Goal: Complete application form

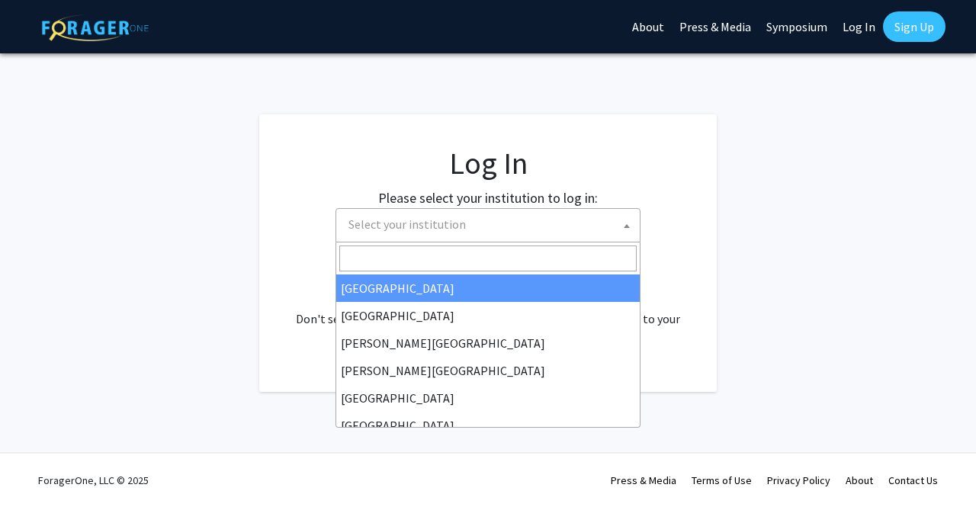
click at [436, 227] on span "Select your institution" at bounding box center [407, 224] width 117 height 15
select select "34"
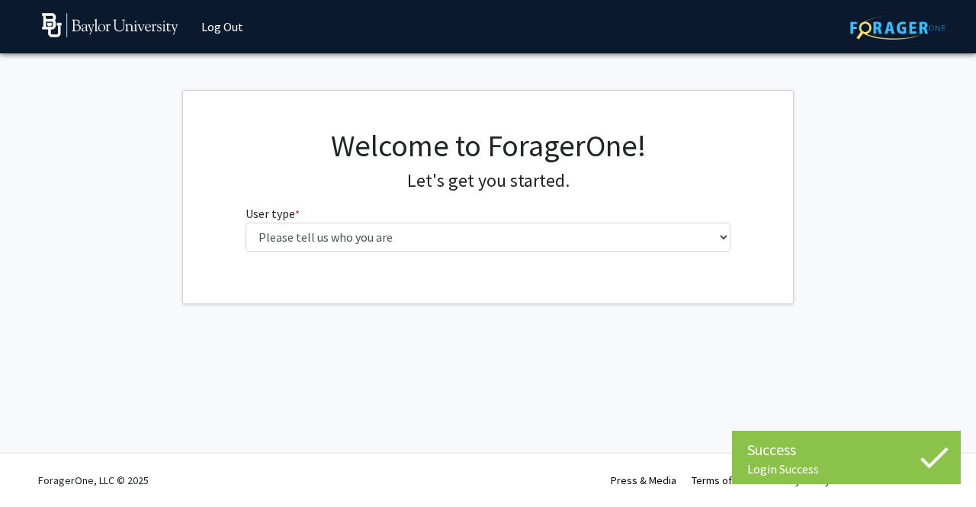
drag, startPoint x: 445, startPoint y: 252, endPoint x: 424, endPoint y: 241, distance: 23.9
click at [424, 241] on div "Welcome to ForagerOne! Let's get you started. User type * required Please tell …" at bounding box center [488, 195] width 509 height 137
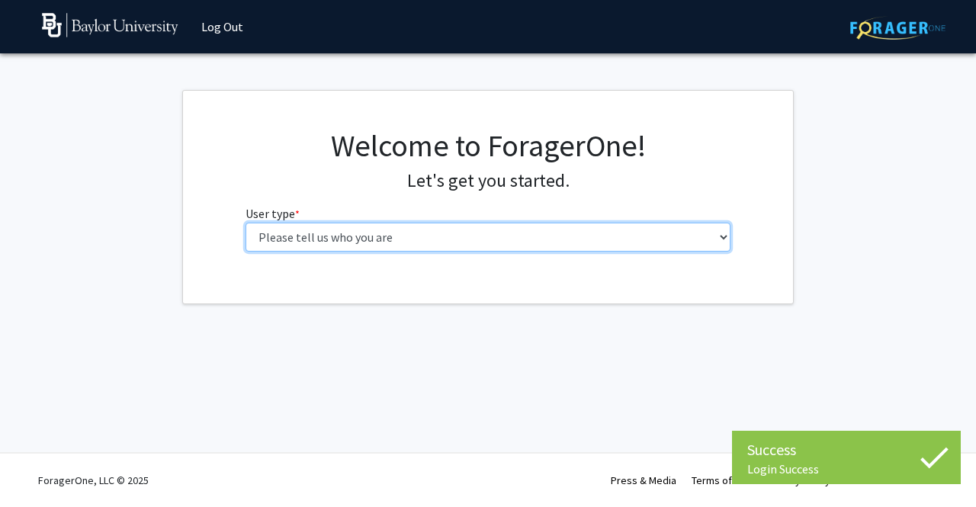
click at [424, 241] on select "Please tell us who you are Undergraduate Student Master's Student Doctoral Cand…" at bounding box center [489, 237] width 486 height 29
select select "1: undergrad"
click at [246, 223] on select "Please tell us who you are Undergraduate Student Master's Student Doctoral Cand…" at bounding box center [489, 237] width 486 height 29
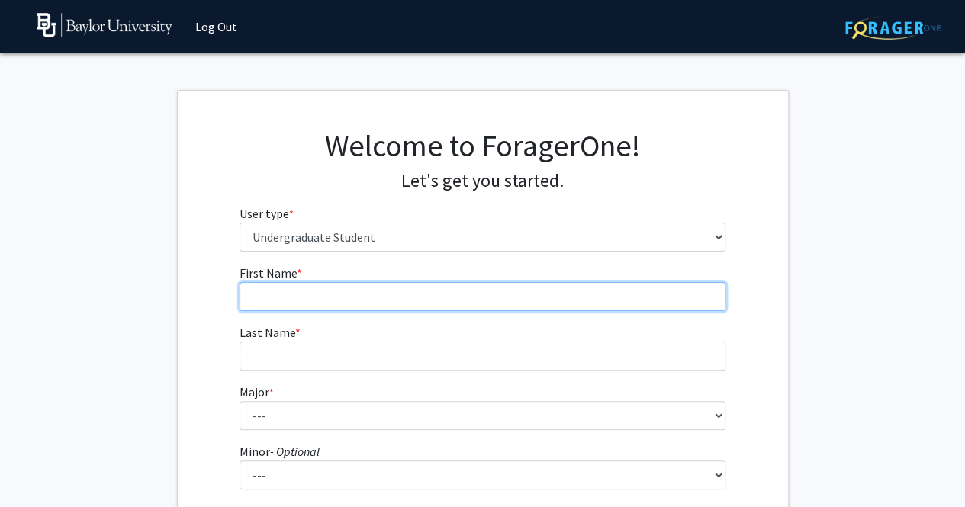
click at [458, 303] on input "First Name * required" at bounding box center [482, 296] width 486 height 29
type input "Lexi"
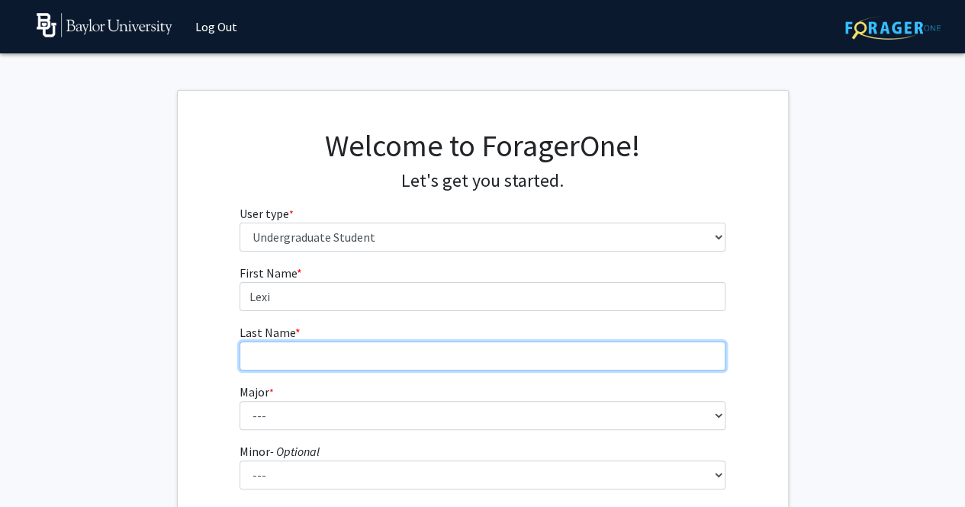
click at [431, 352] on input "Last Name * required" at bounding box center [482, 356] width 486 height 29
type input "Younani"
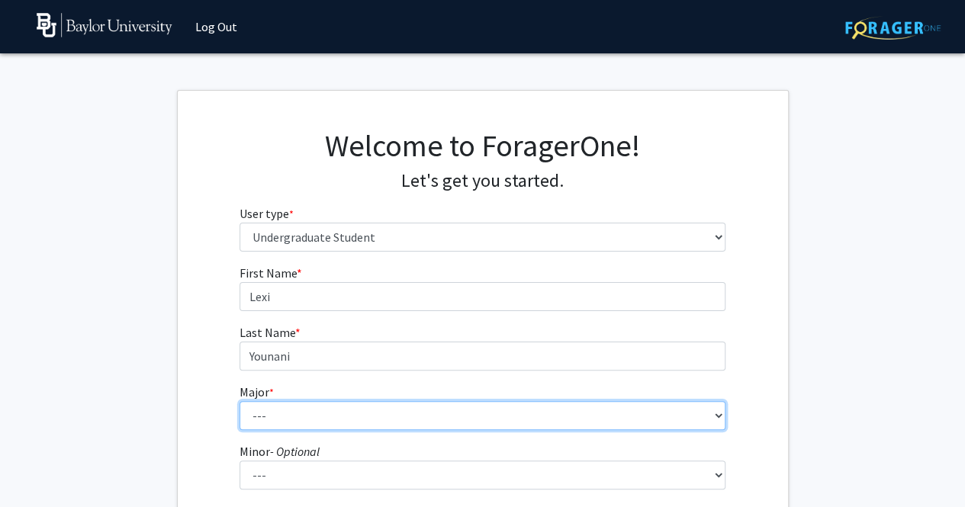
click at [410, 411] on select "--- Accounting American Studies Anthropology Apparel Design & Product Developme…" at bounding box center [482, 415] width 486 height 29
select select "81: 2746"
click at [239, 401] on select "--- Accounting American Studies Anthropology Apparel Design & Product Developme…" at bounding box center [482, 415] width 486 height 29
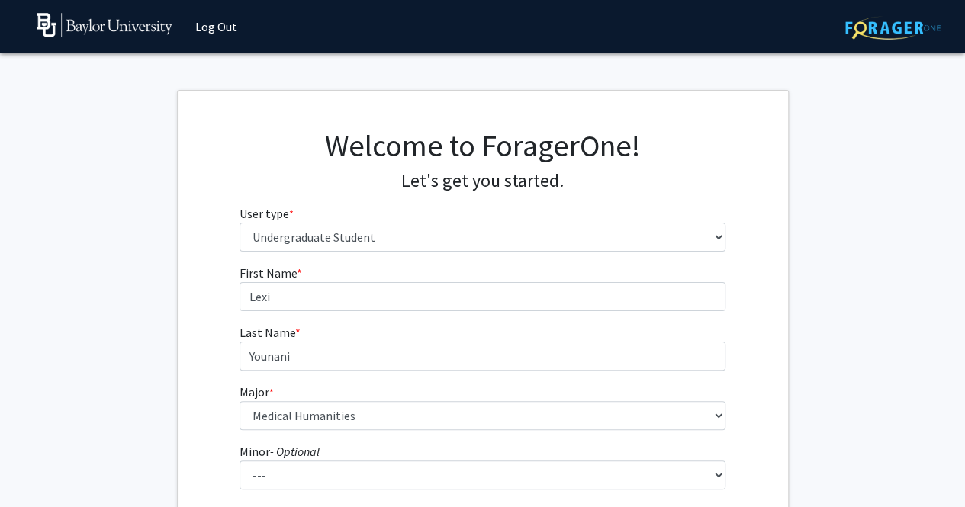
click at [319, 168] on div "Welcome to ForagerOne! Let's get you started." at bounding box center [482, 159] width 486 height 65
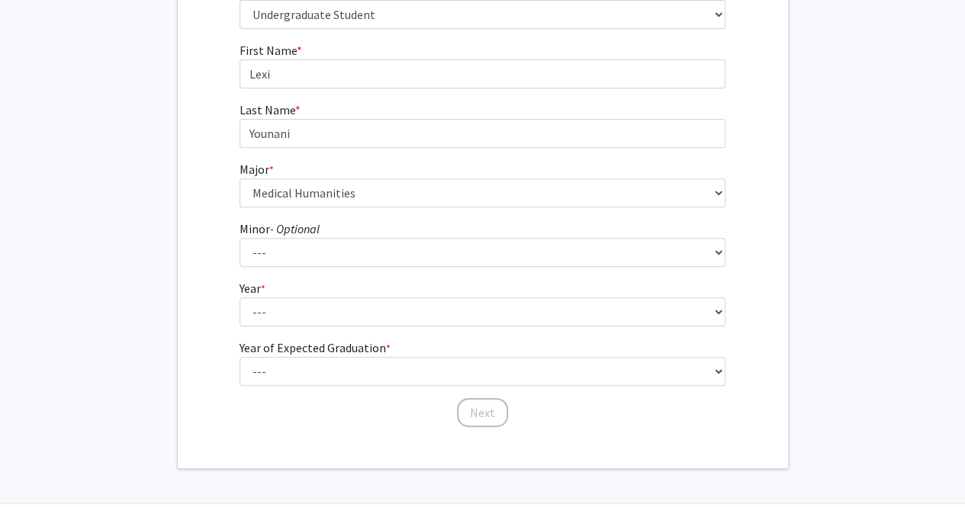
scroll to position [224, 0]
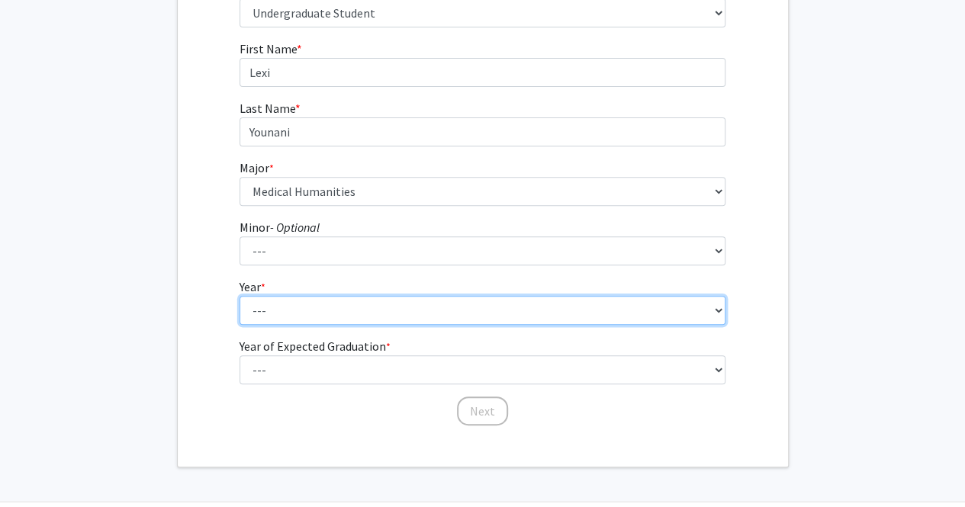
click at [363, 315] on select "--- First-year Sophomore Junior Senior Postbaccalaureate Certificate" at bounding box center [482, 310] width 486 height 29
select select "1: first-year"
click at [239, 296] on select "--- First-year Sophomore Junior Senior Postbaccalaureate Certificate" at bounding box center [482, 310] width 486 height 29
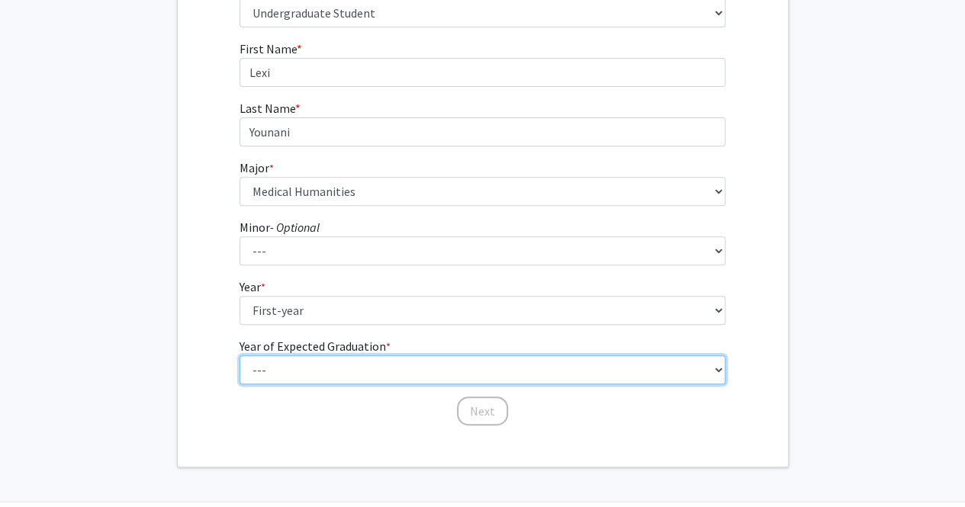
click at [352, 367] on select "--- 2025 2026 2027 2028 2029 2030 2031 2032 2033 2034" at bounding box center [482, 369] width 486 height 29
select select "5: 2029"
click at [239, 355] on select "--- 2025 2026 2027 2028 2029 2030 2031 2032 2033 2034" at bounding box center [482, 369] width 486 height 29
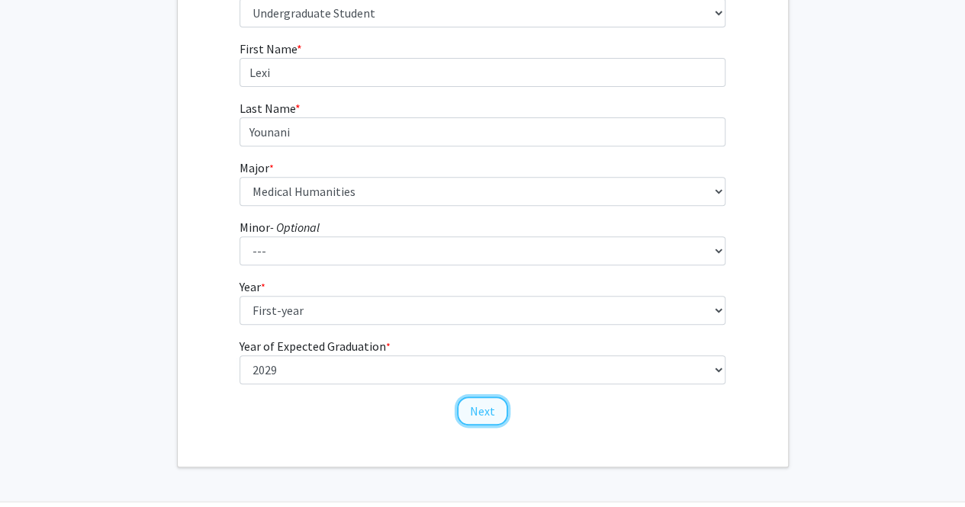
click at [479, 410] on button "Next" at bounding box center [482, 411] width 51 height 29
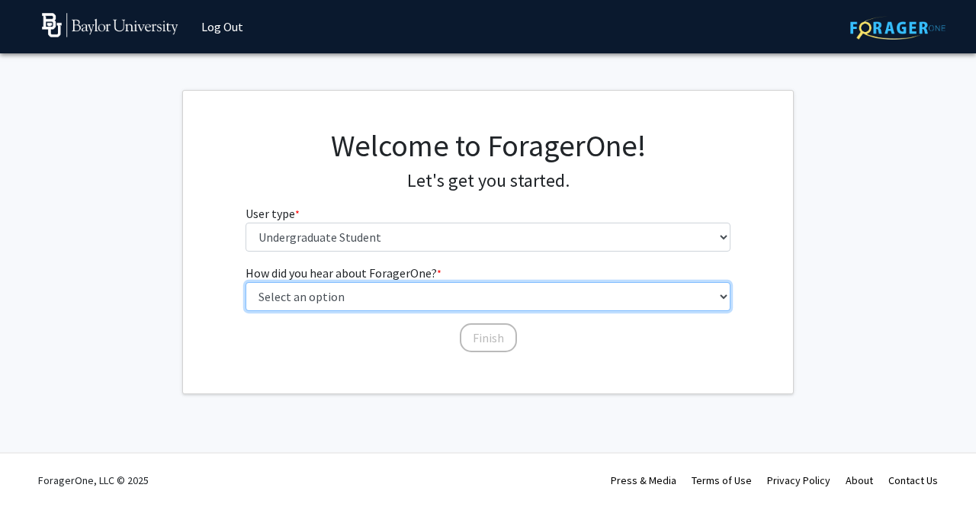
click at [490, 288] on select "Select an option Peer/student recommendation Faculty/staff recommendation Unive…" at bounding box center [489, 296] width 486 height 29
select select "1: peer_recommendation"
click at [246, 282] on select "Select an option Peer/student recommendation Faculty/staff recommendation Unive…" at bounding box center [489, 296] width 486 height 29
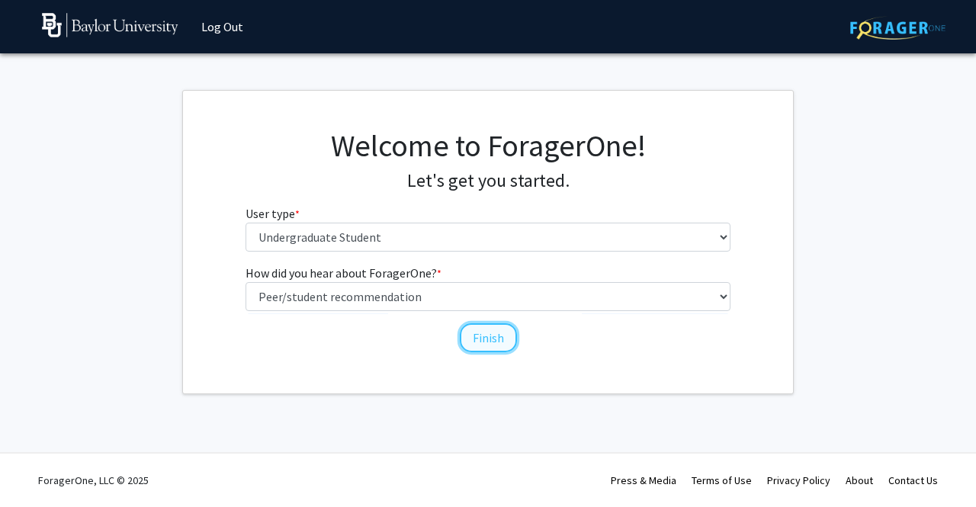
click at [477, 338] on button "Finish" at bounding box center [488, 337] width 57 height 29
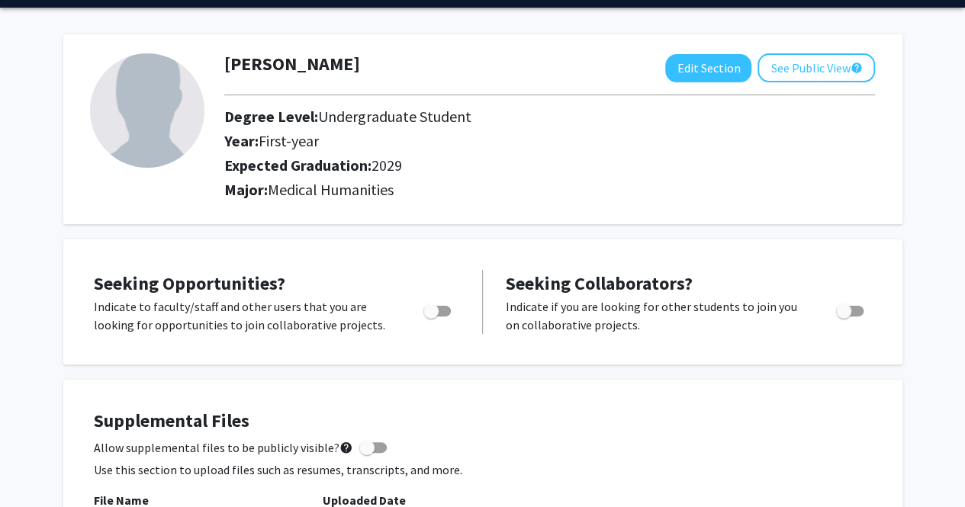
scroll to position [115, 0]
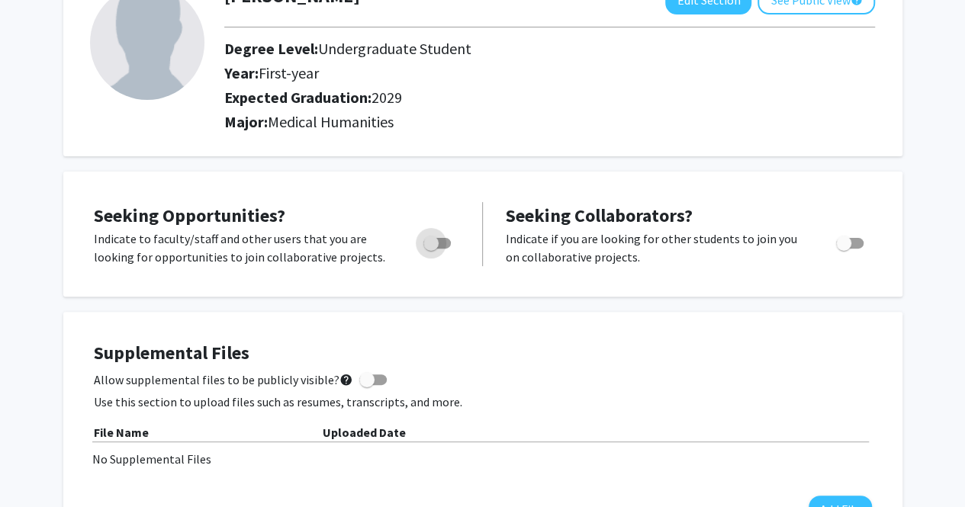
click at [436, 244] on span "Toggle" at bounding box center [430, 243] width 15 height 15
click at [431, 249] on input "Are you actively seeking opportunities?" at bounding box center [430, 249] width 1 height 1
checkbox input "true"
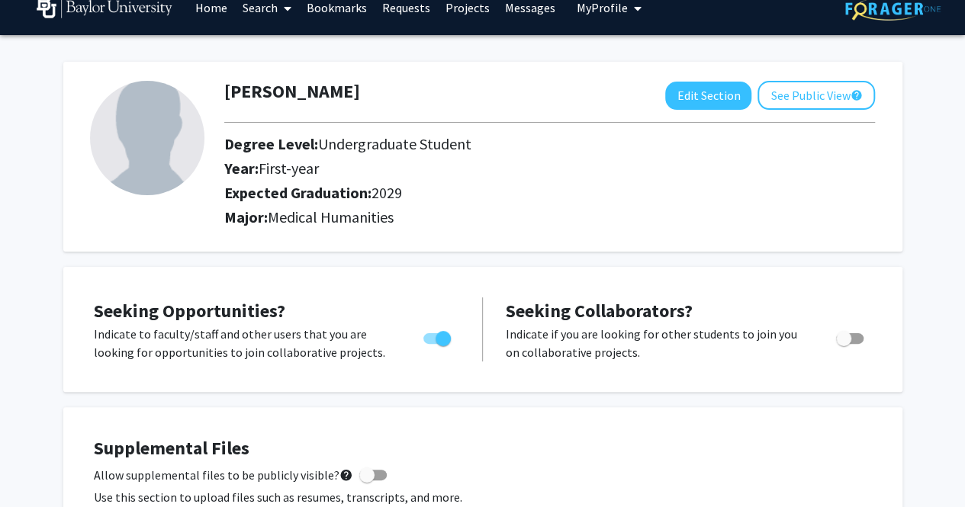
scroll to position [0, 0]
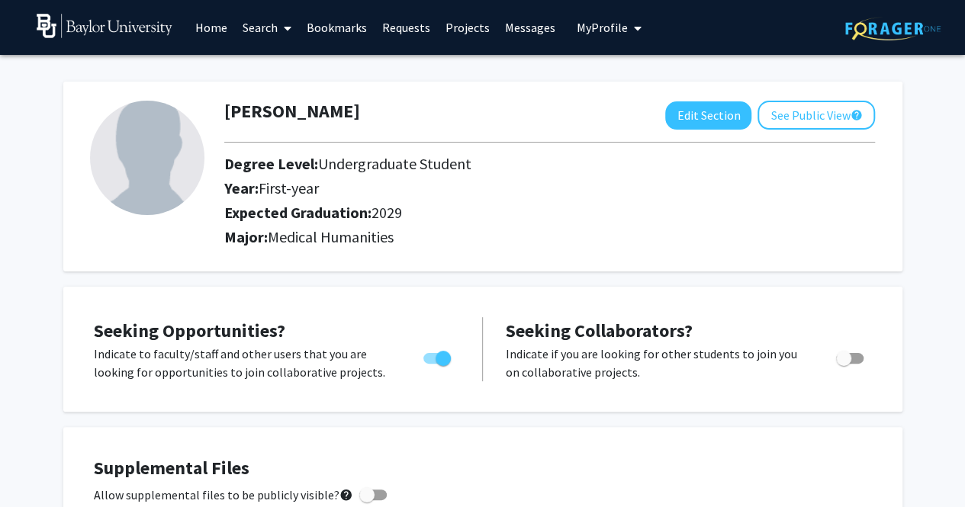
click at [451, 30] on link "Projects" at bounding box center [467, 27] width 59 height 53
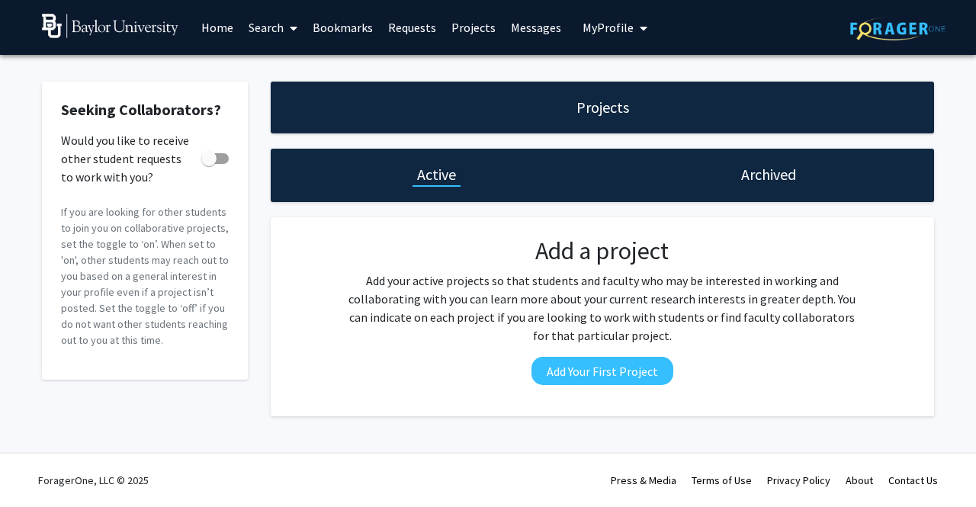
click at [212, 31] on link "Home" at bounding box center [217, 27] width 47 height 53
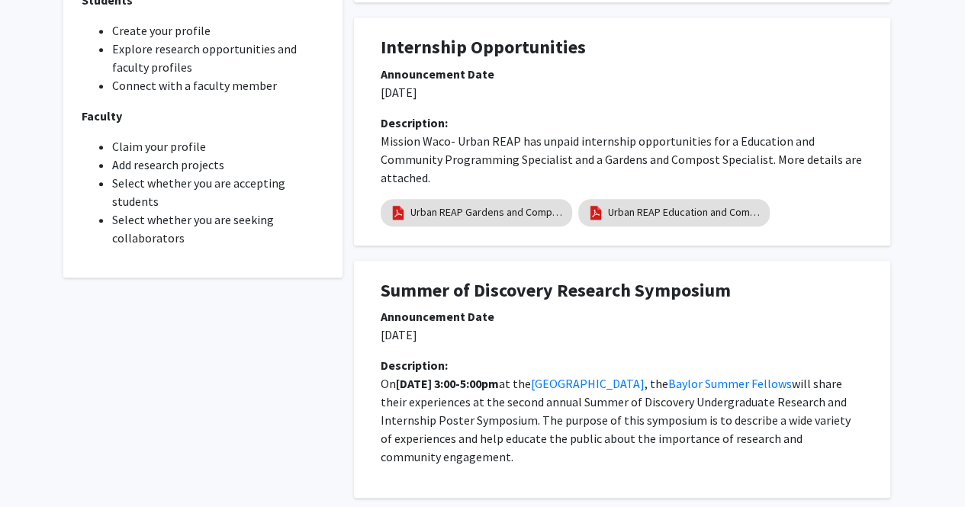
scroll to position [609, 0]
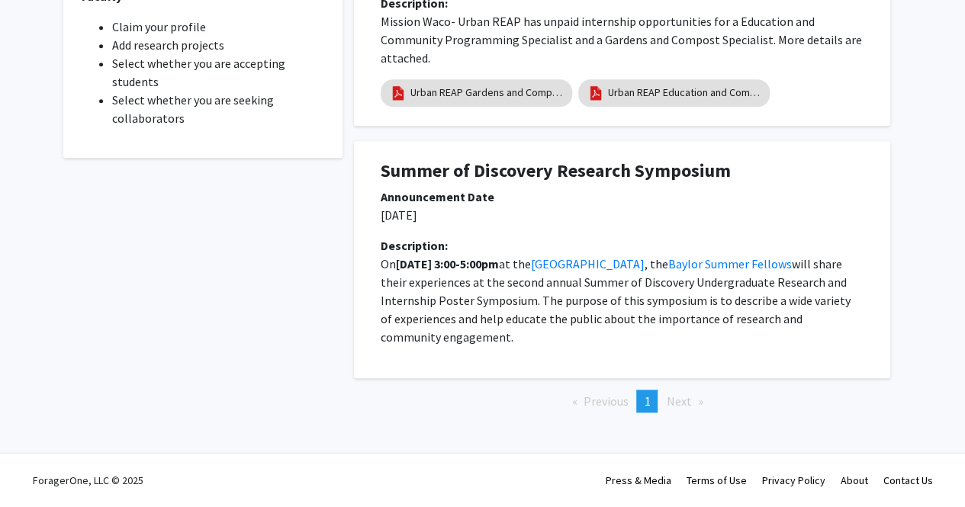
click at [680, 406] on span "Next page" at bounding box center [678, 401] width 25 height 15
click at [696, 398] on li "Next page" at bounding box center [684, 401] width 52 height 23
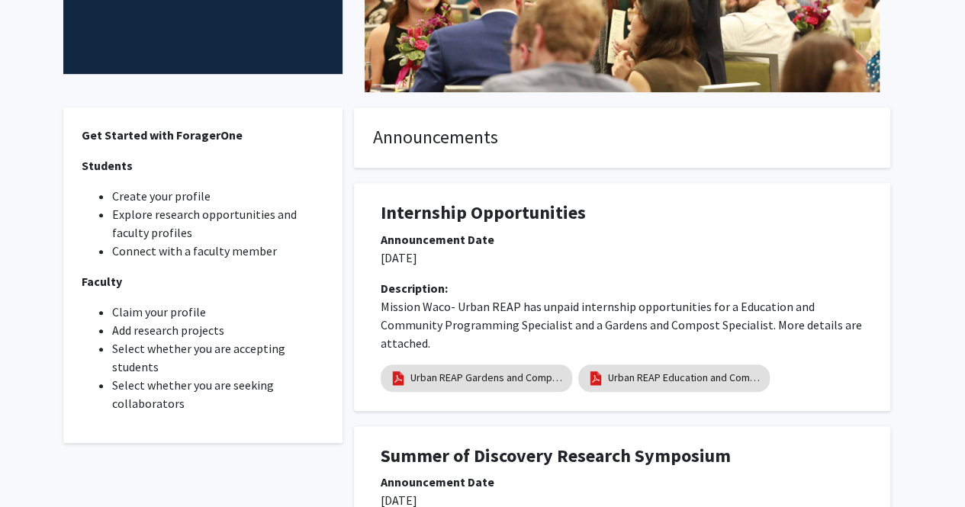
scroll to position [0, 0]
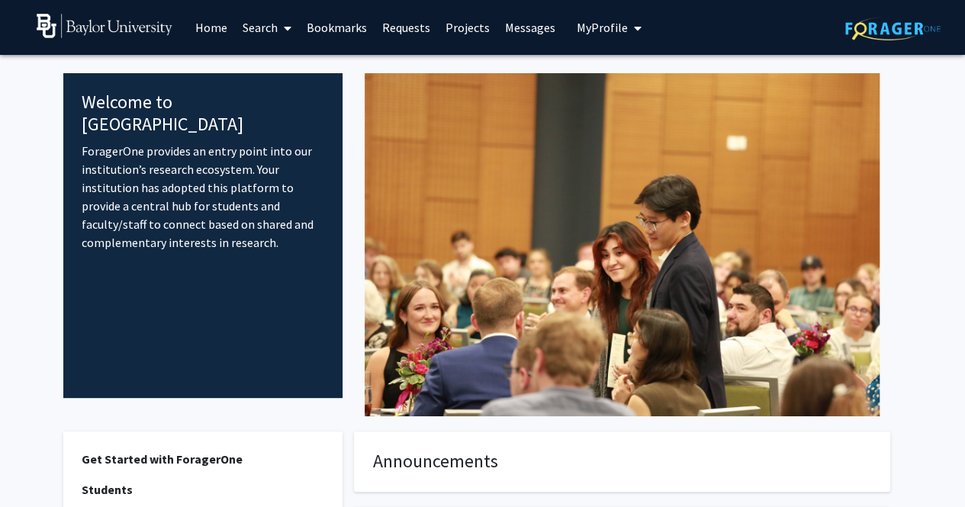
click at [464, 13] on link "Projects" at bounding box center [467, 27] width 59 height 53
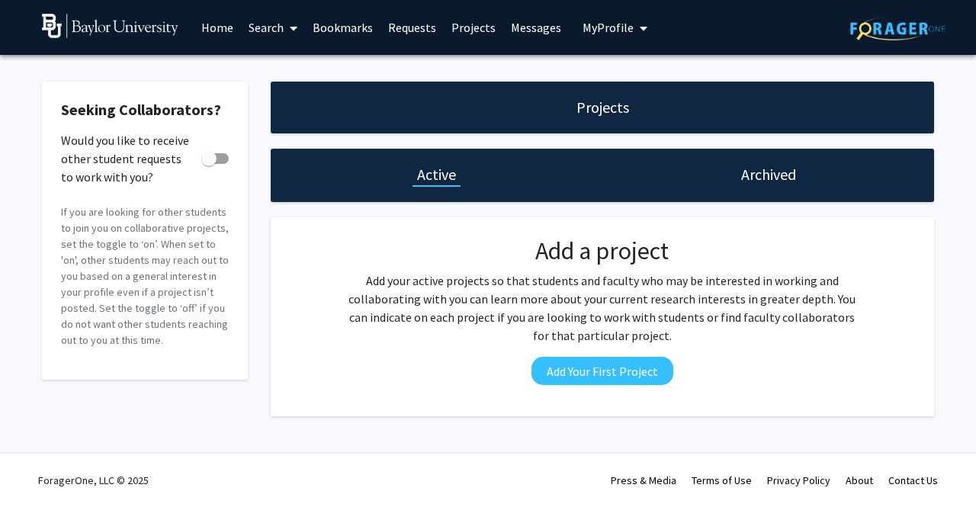
click at [417, 25] on link "Requests" at bounding box center [412, 27] width 63 height 53
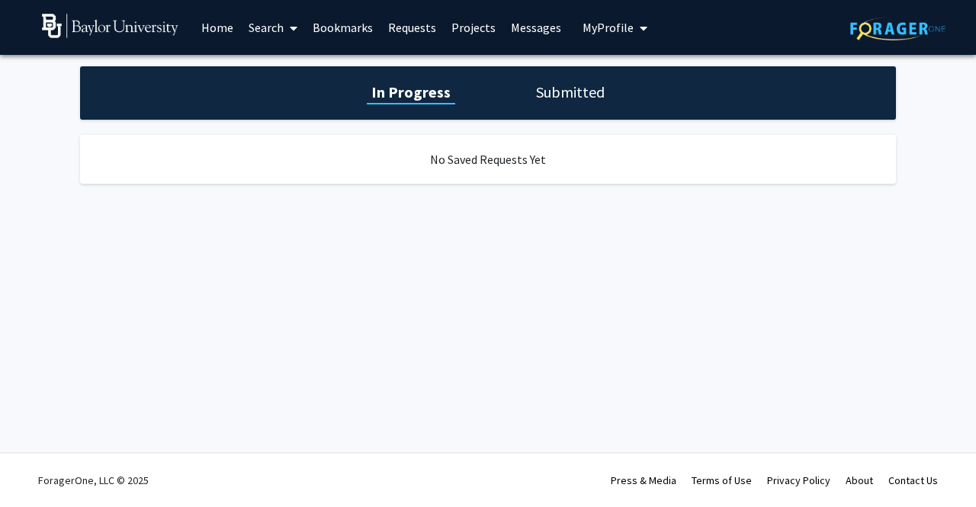
click at [336, 30] on link "Bookmarks" at bounding box center [343, 27] width 76 height 53
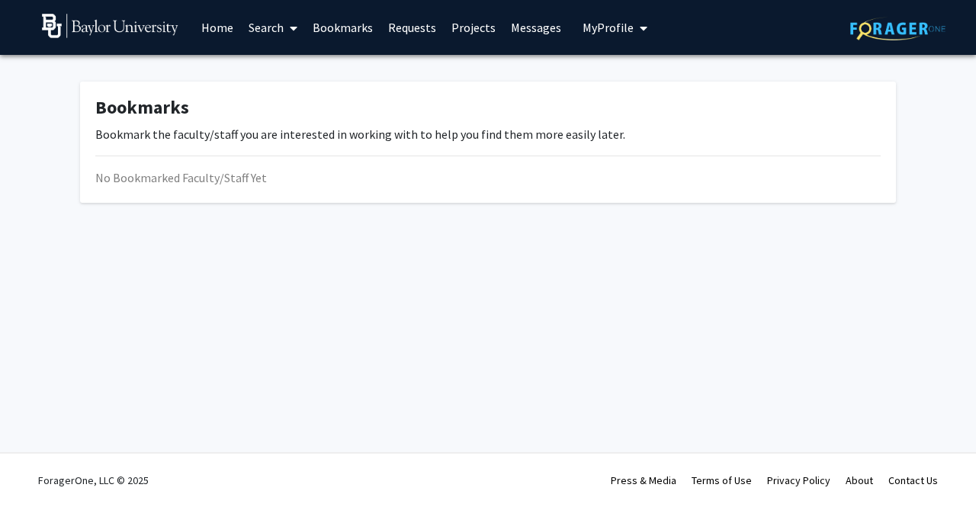
click at [276, 31] on link "Search" at bounding box center [273, 27] width 64 height 53
click at [290, 73] on span "Faculty/Staff" at bounding box center [297, 70] width 112 height 31
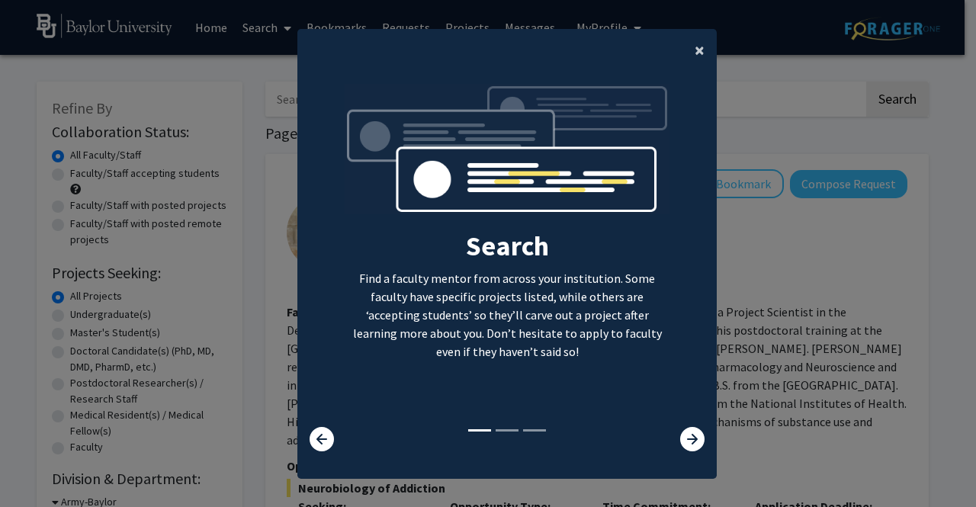
click at [695, 54] on span "×" at bounding box center [700, 50] width 10 height 24
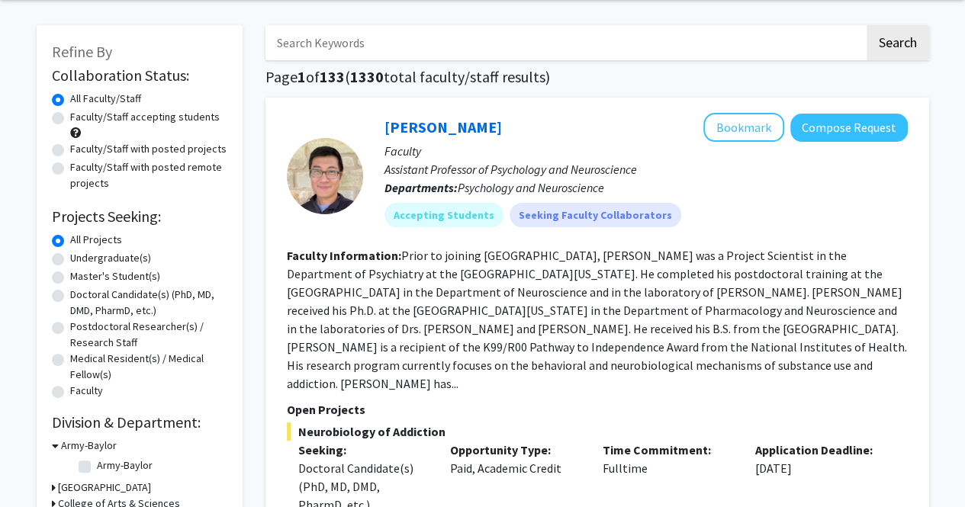
scroll to position [134, 0]
